Goal: Participate in discussion: Engage in conversation with other users on a specific topic

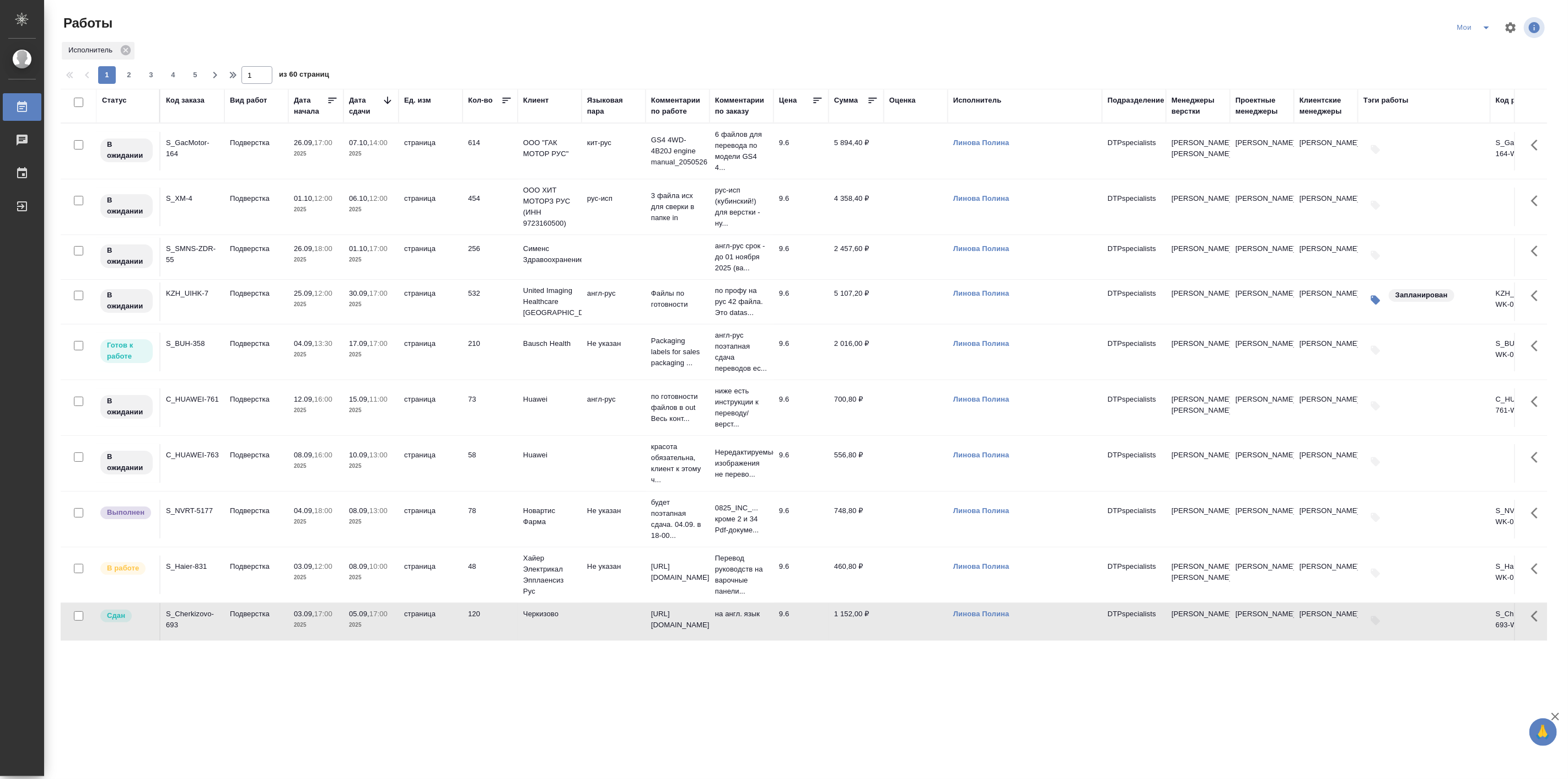
scroll to position [204, 0]
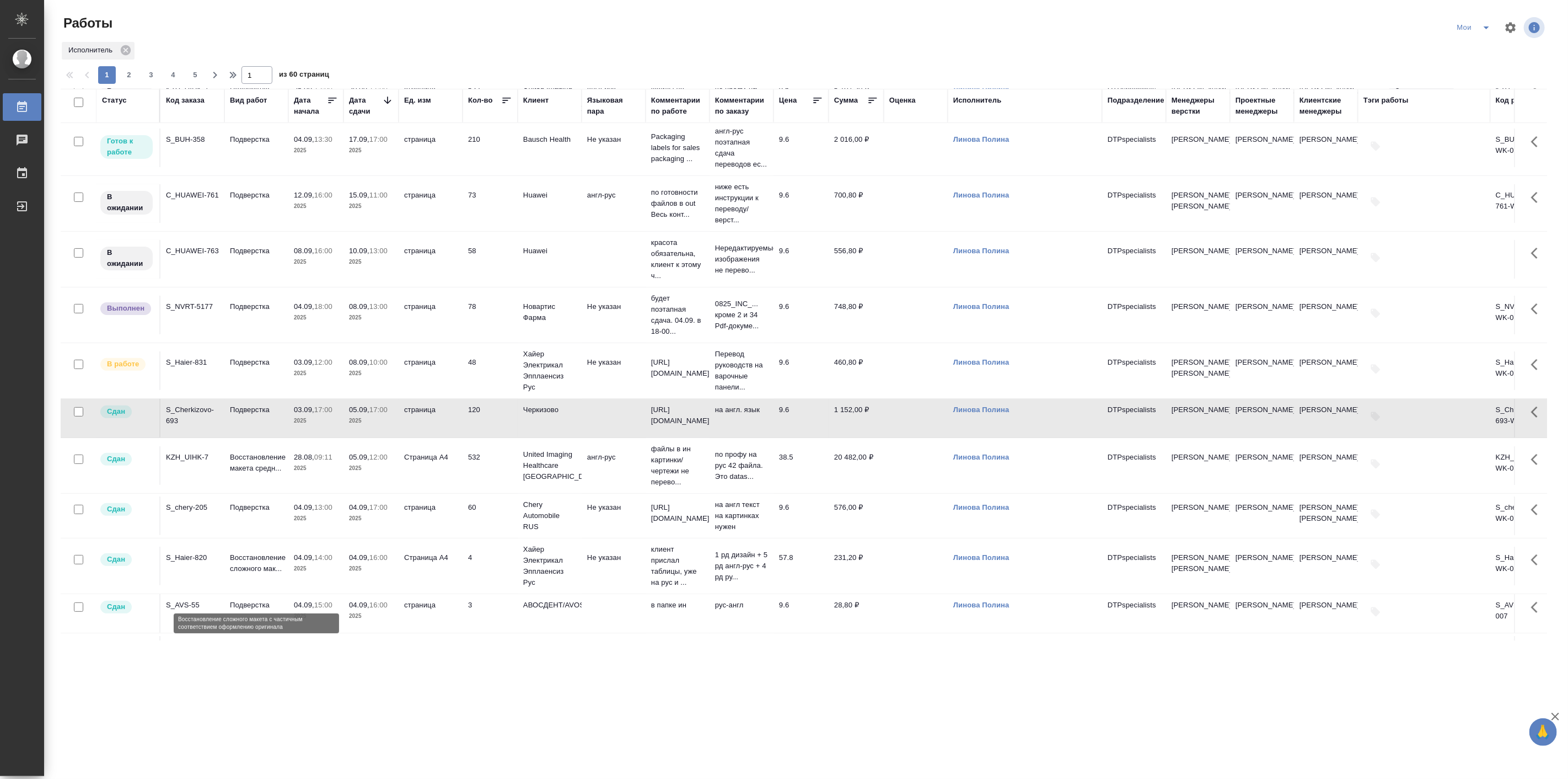
click at [268, 574] on p "Восстановление сложного мак..." at bounding box center [256, 563] width 53 height 22
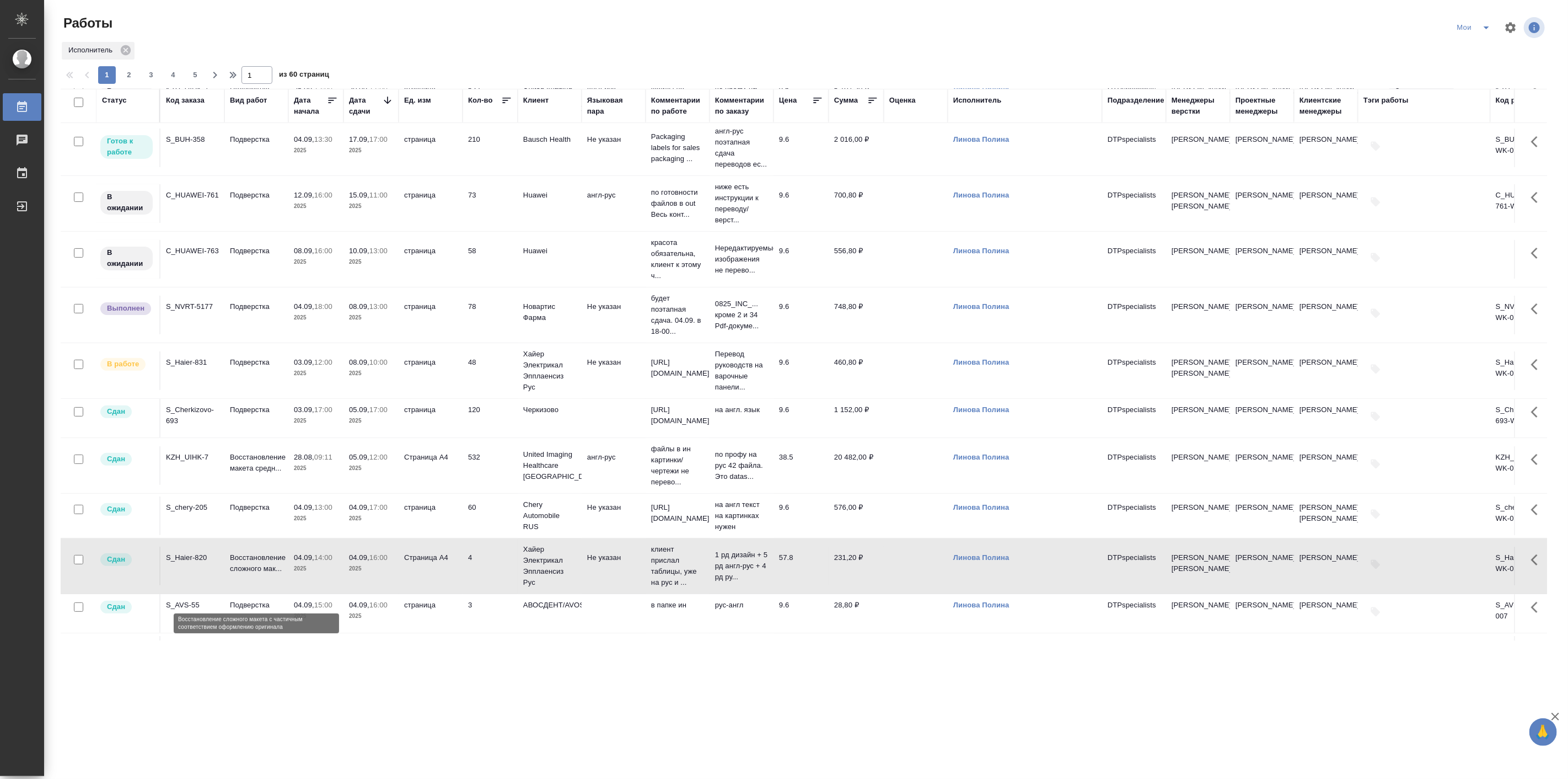
click at [268, 574] on p "Восстановление сложного мак..." at bounding box center [256, 563] width 53 height 22
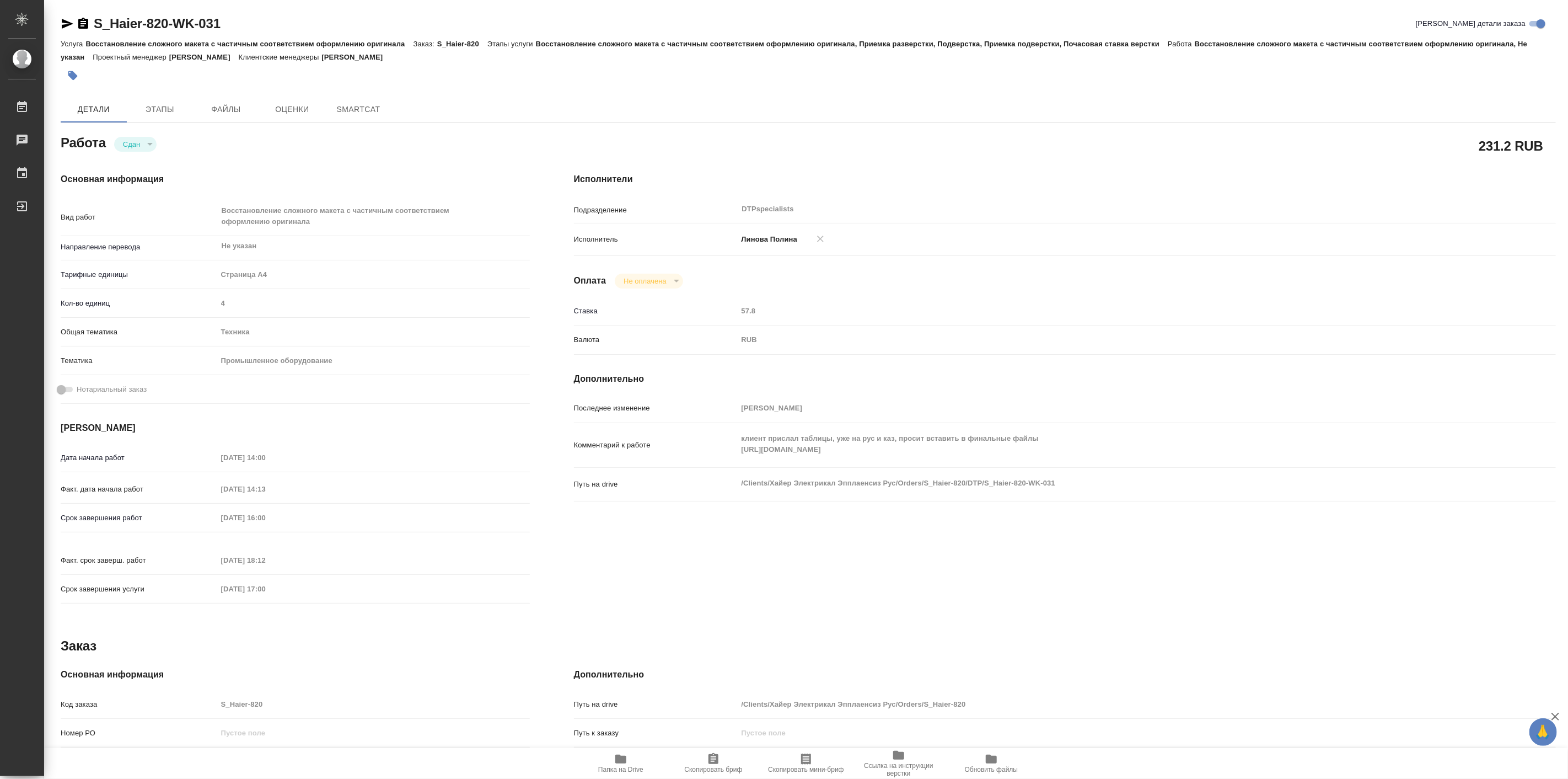
type textarea "x"
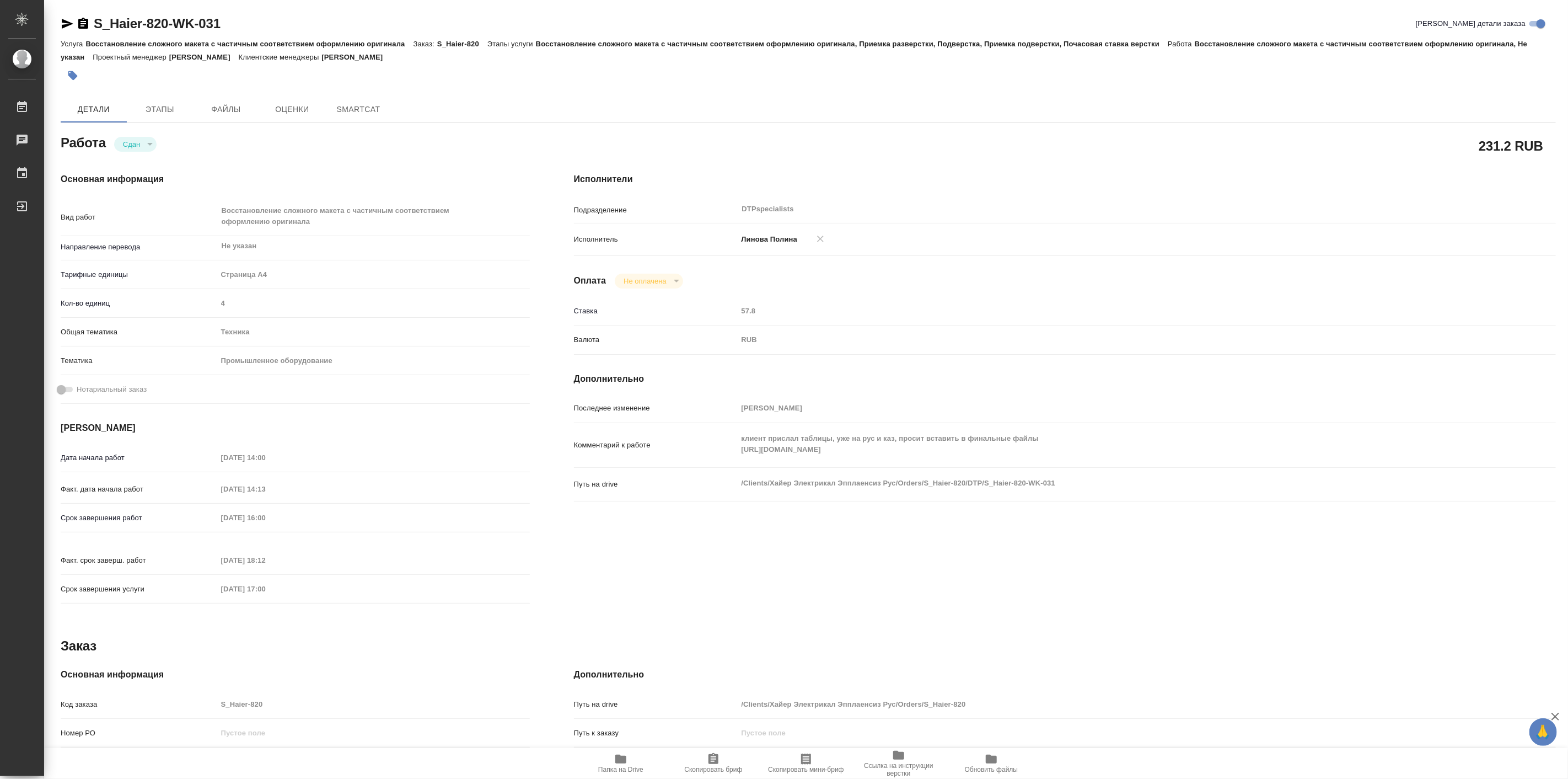
type textarea "x"
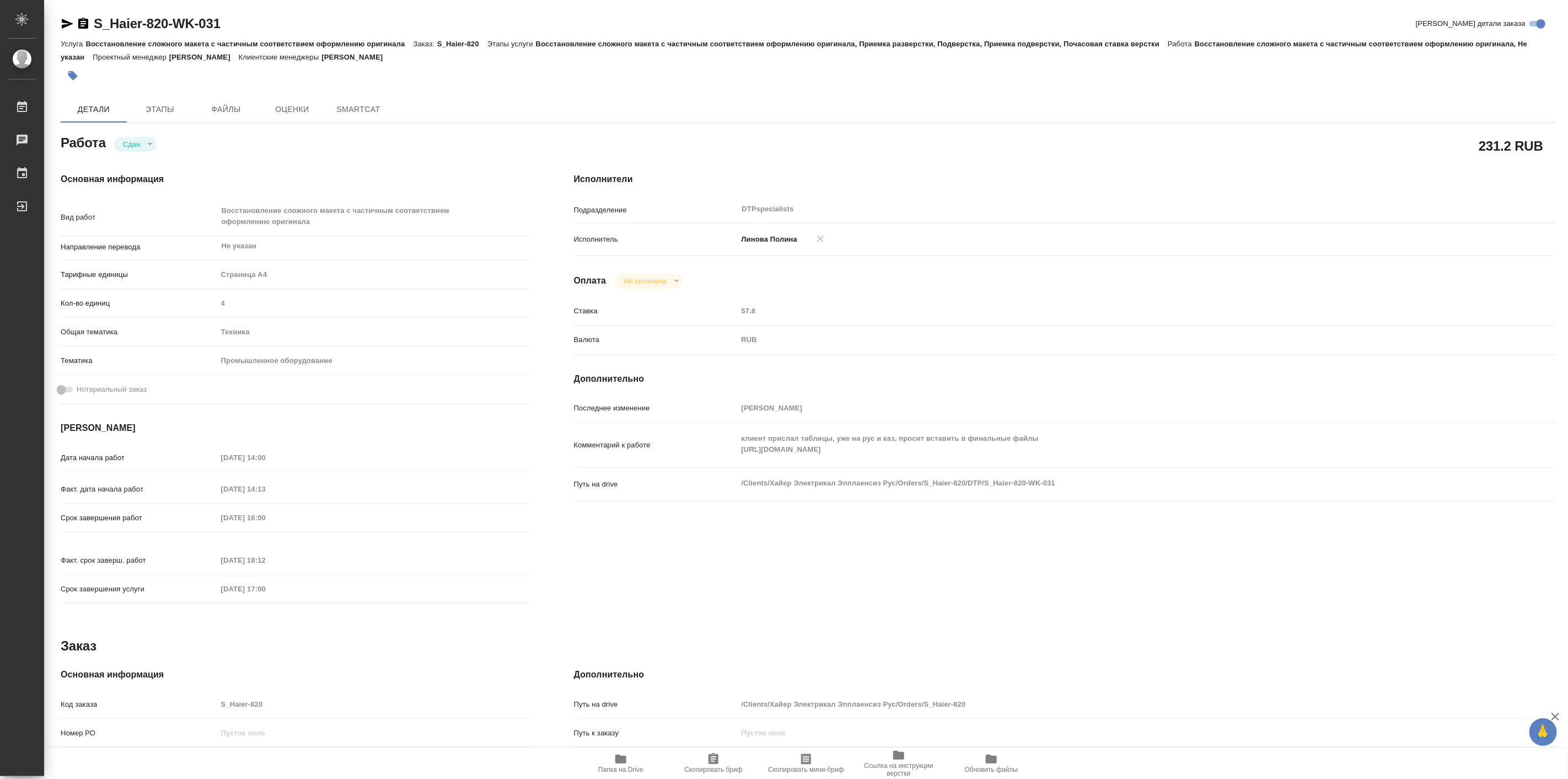
type textarea "x"
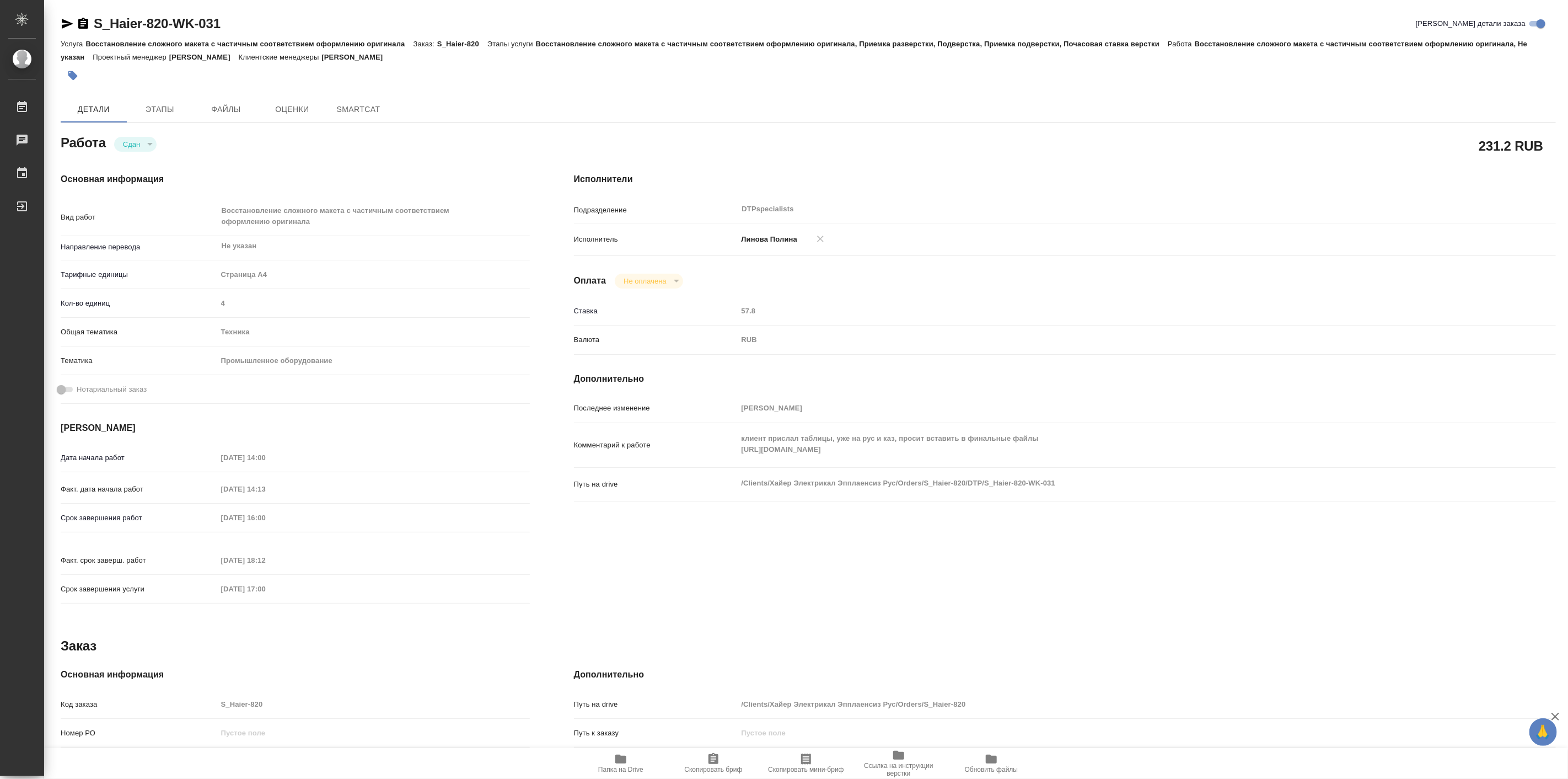
type textarea "x"
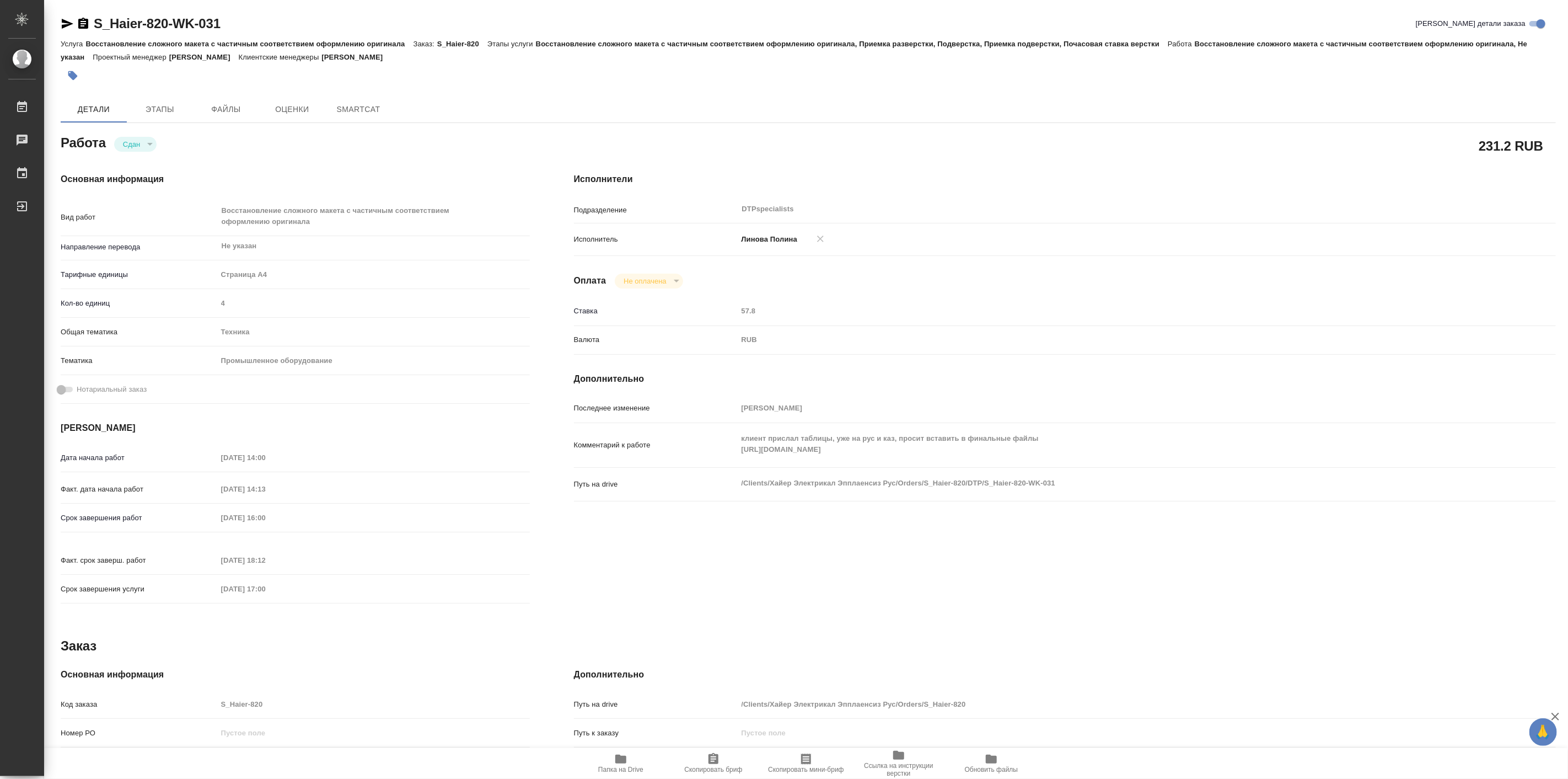
type textarea "x"
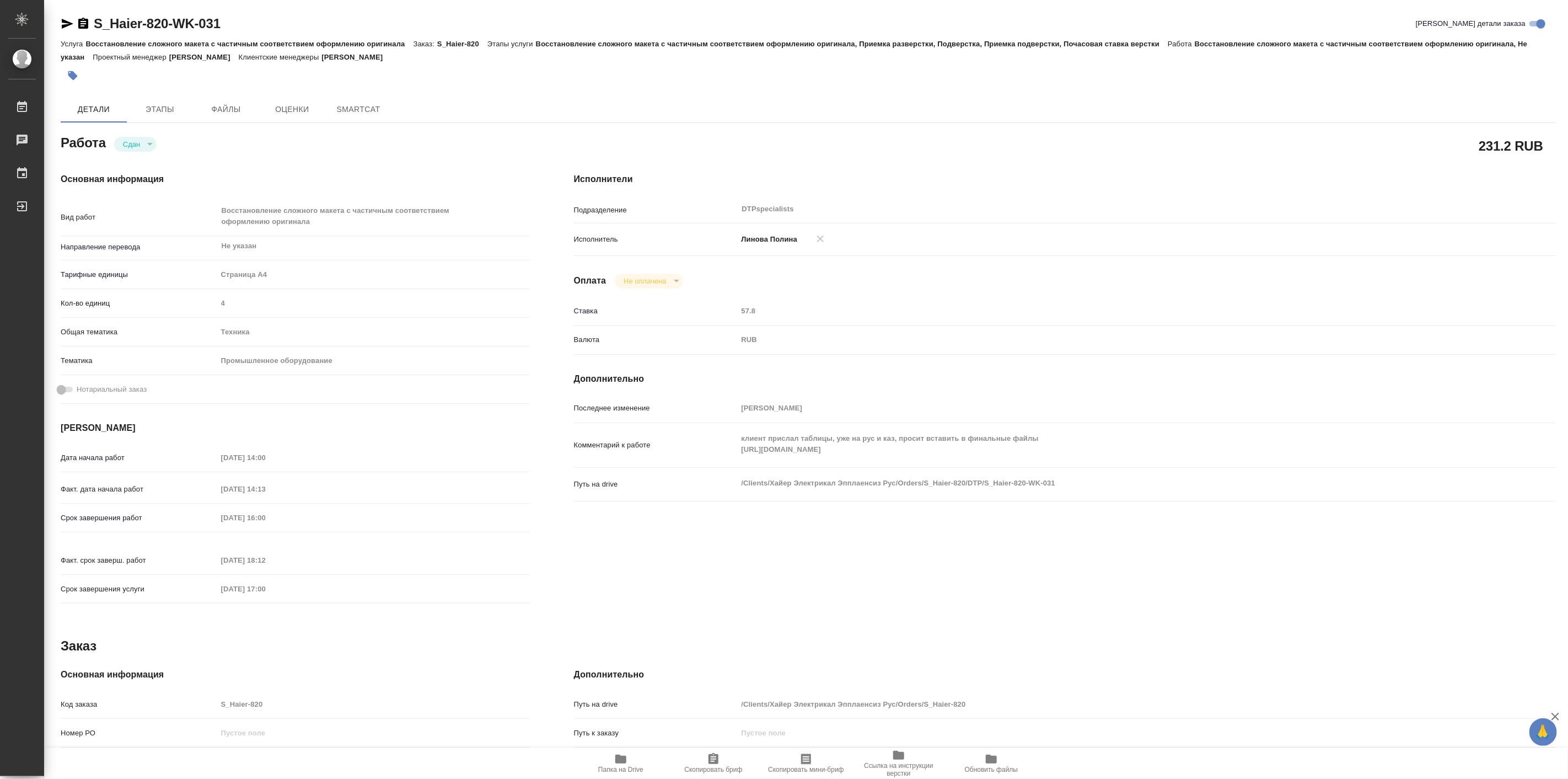
type textarea "x"
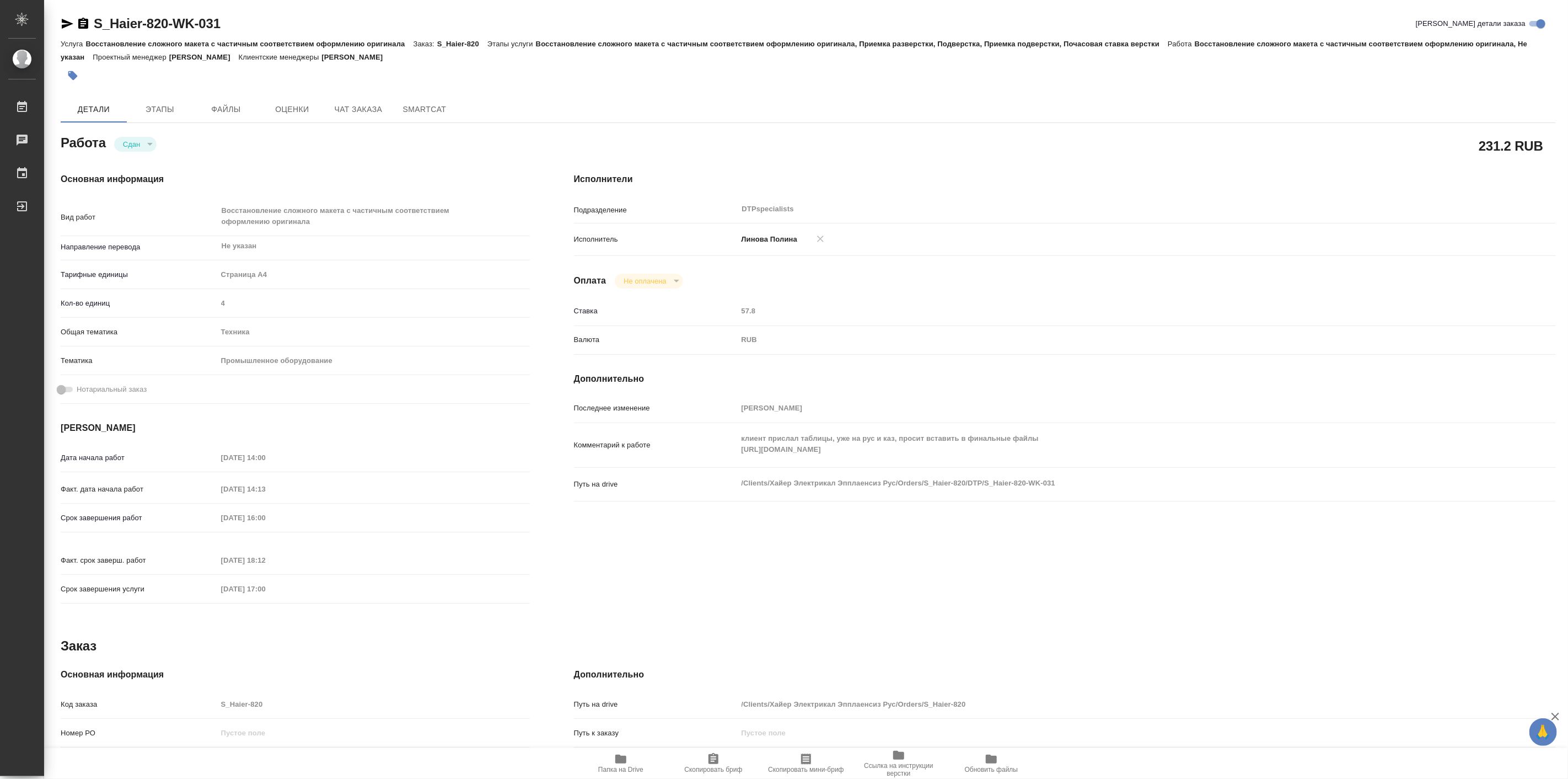
type textarea "x"
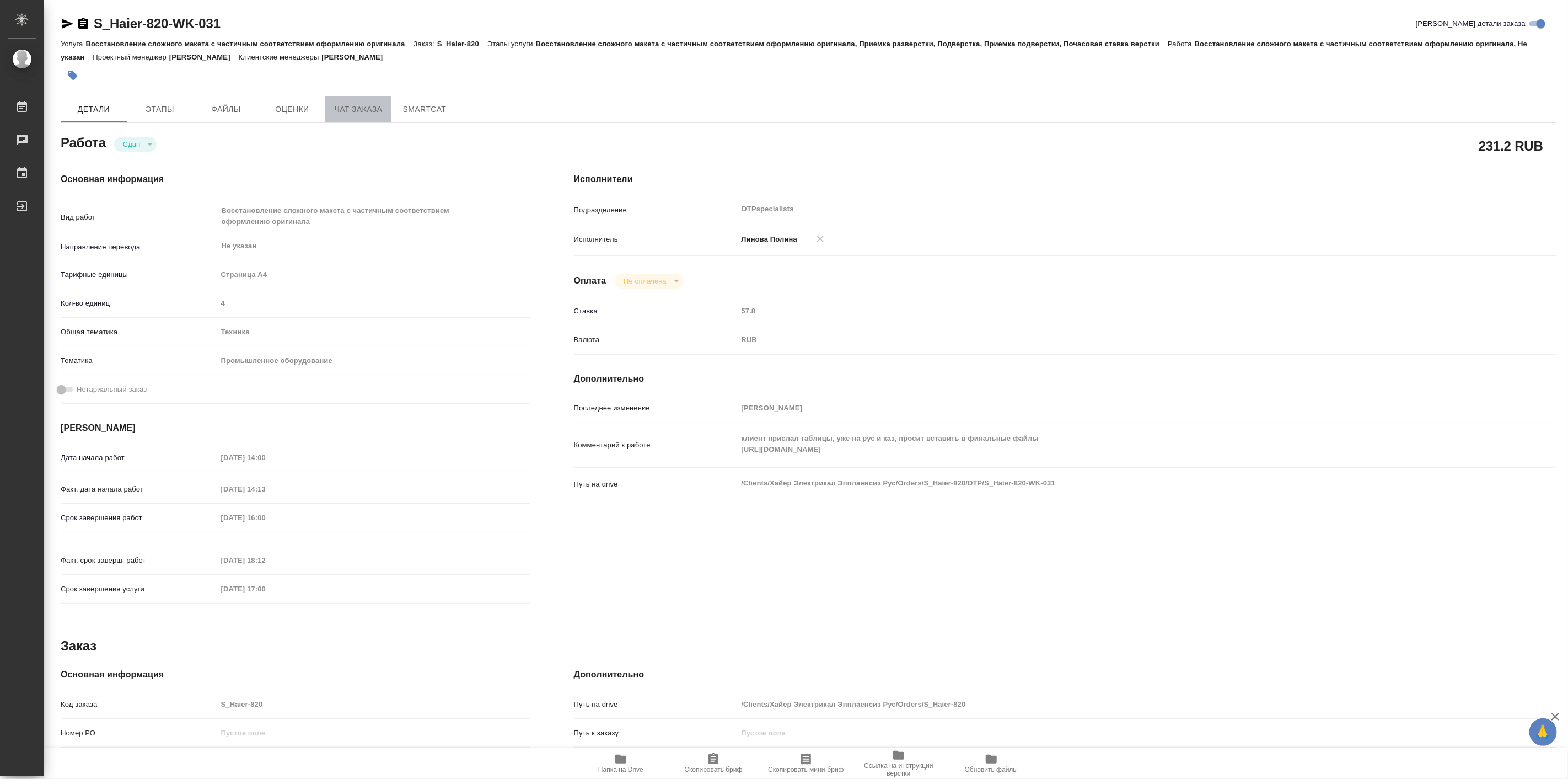
type textarea "x"
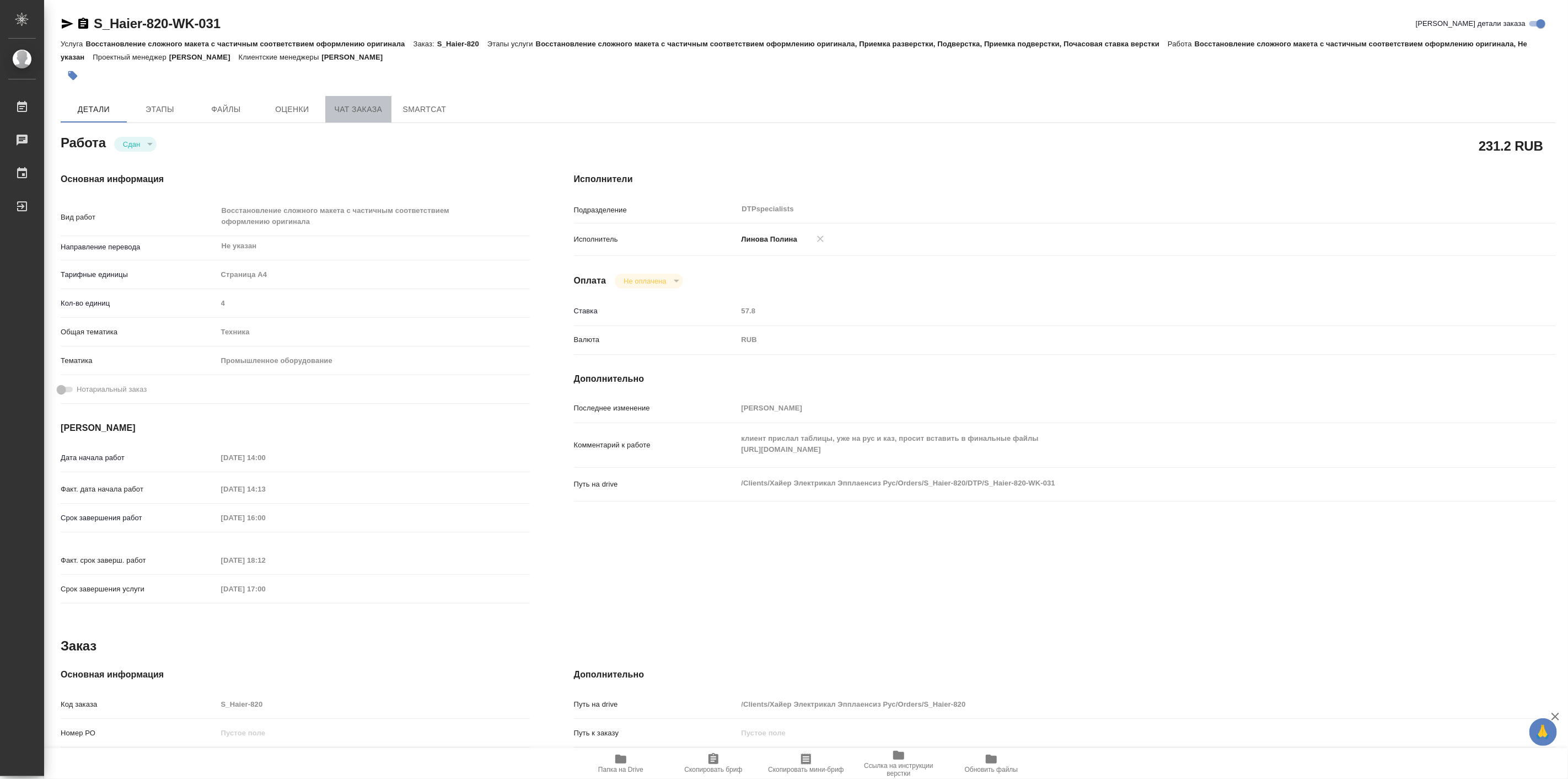
click at [360, 114] on span "Чат заказа" at bounding box center [358, 109] width 53 height 14
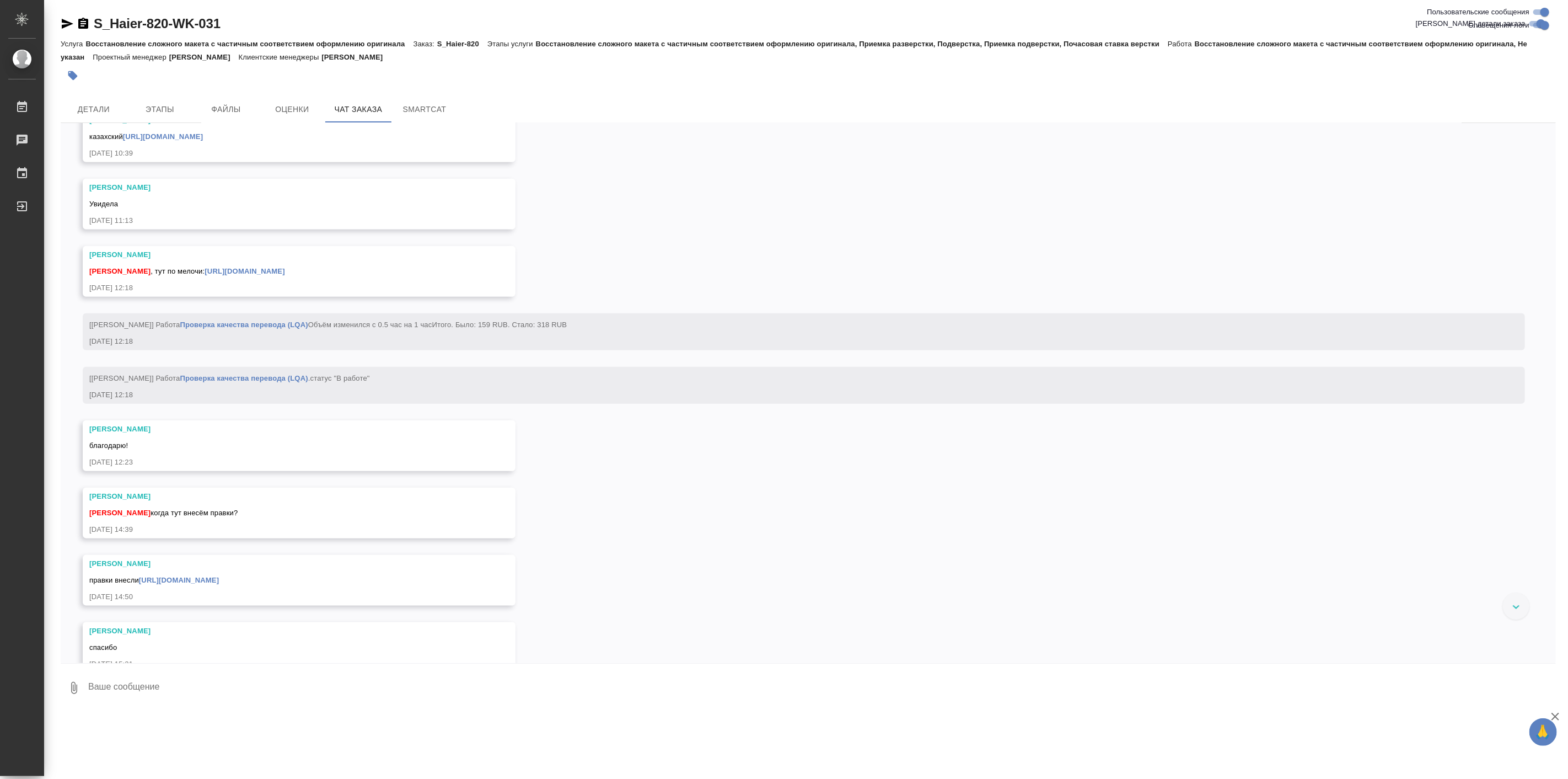
scroll to position [25618, 0]
